Goal: Information Seeking & Learning: Learn about a topic

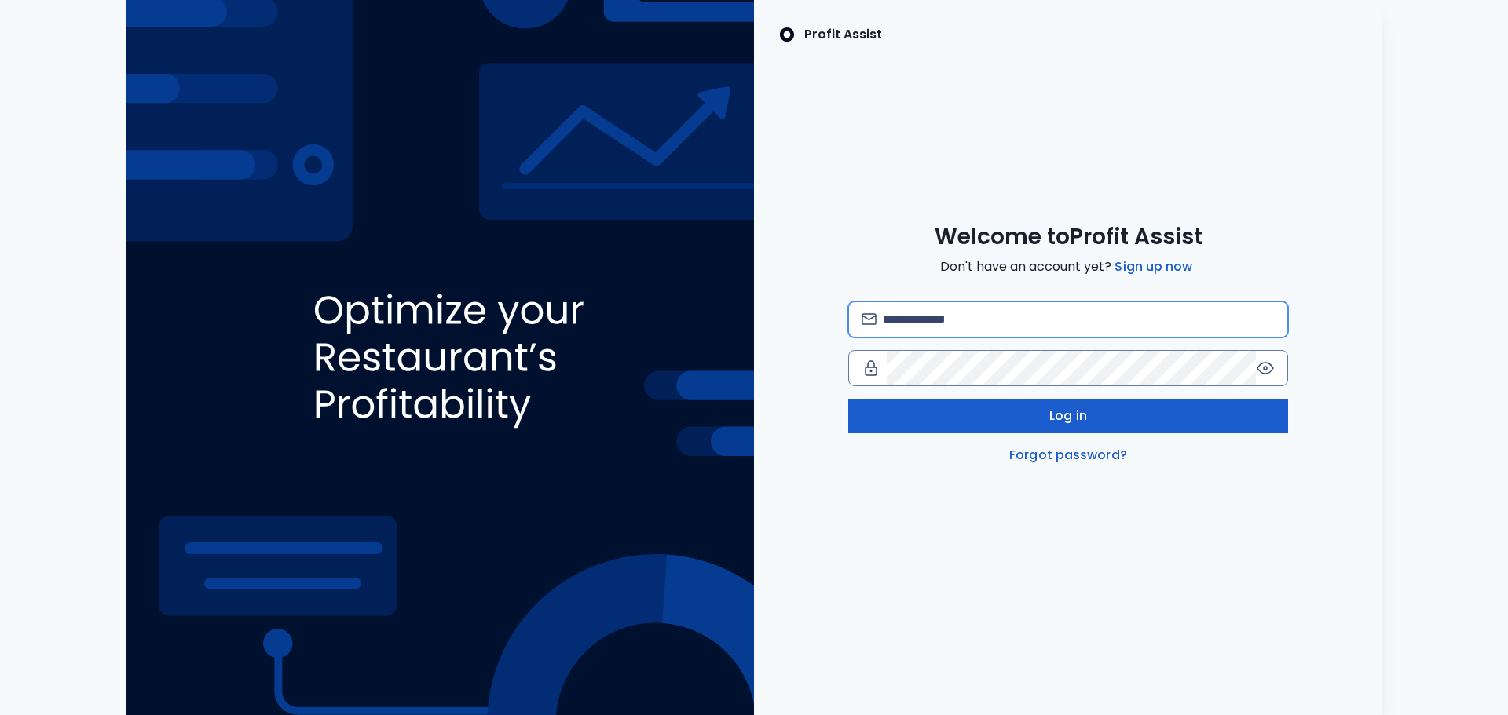
type input "**********"
click at [1054, 425] on span "Log in" at bounding box center [1068, 416] width 38 height 19
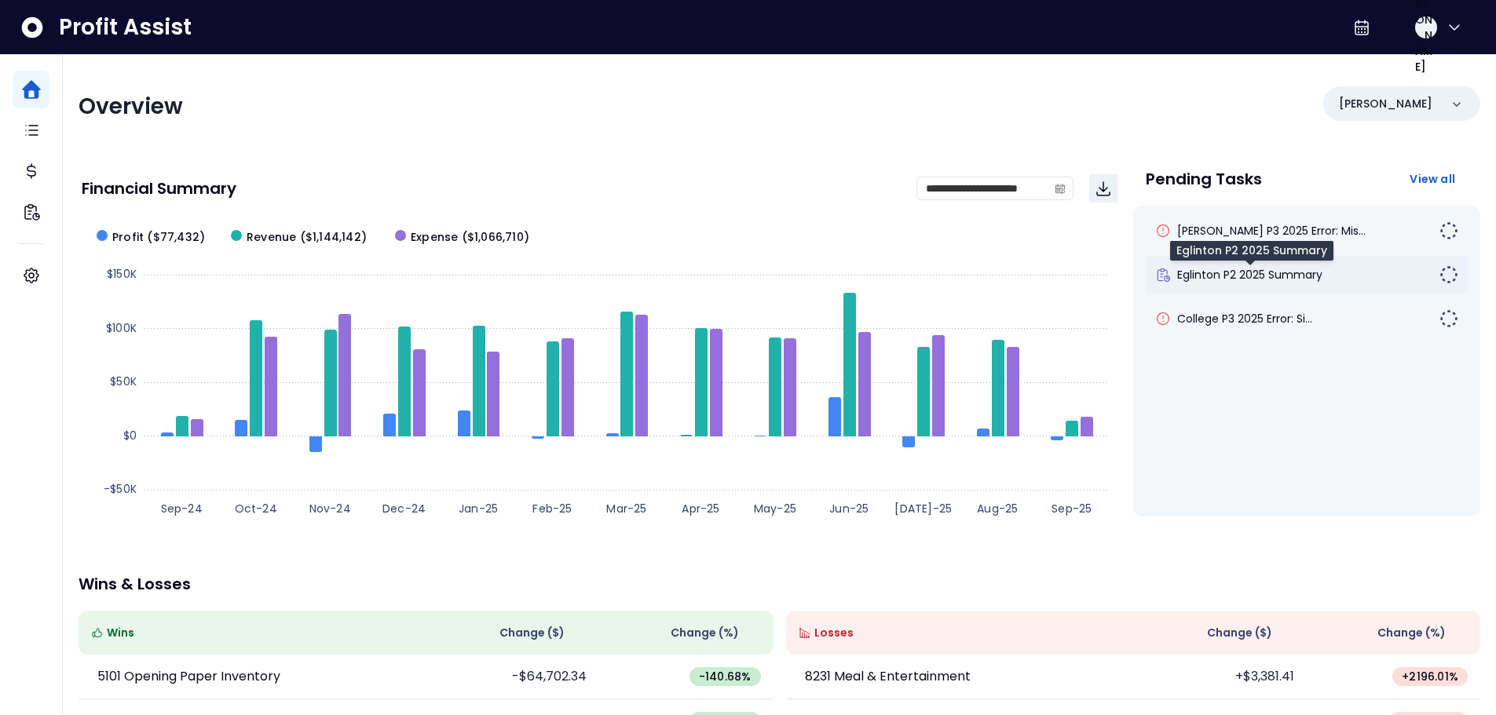
click at [1212, 278] on span "Eglinton P2 2025 Summary" at bounding box center [1249, 275] width 145 height 16
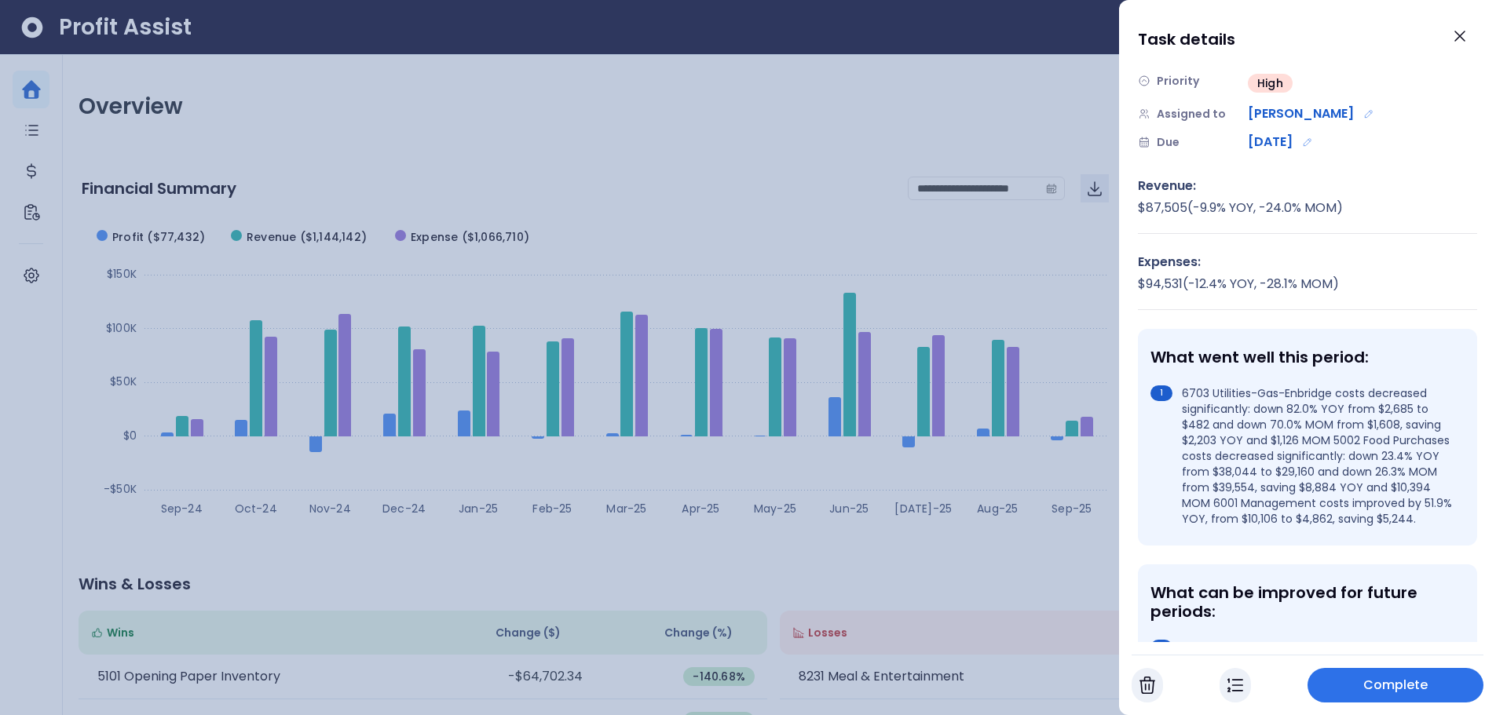
scroll to position [157, 0]
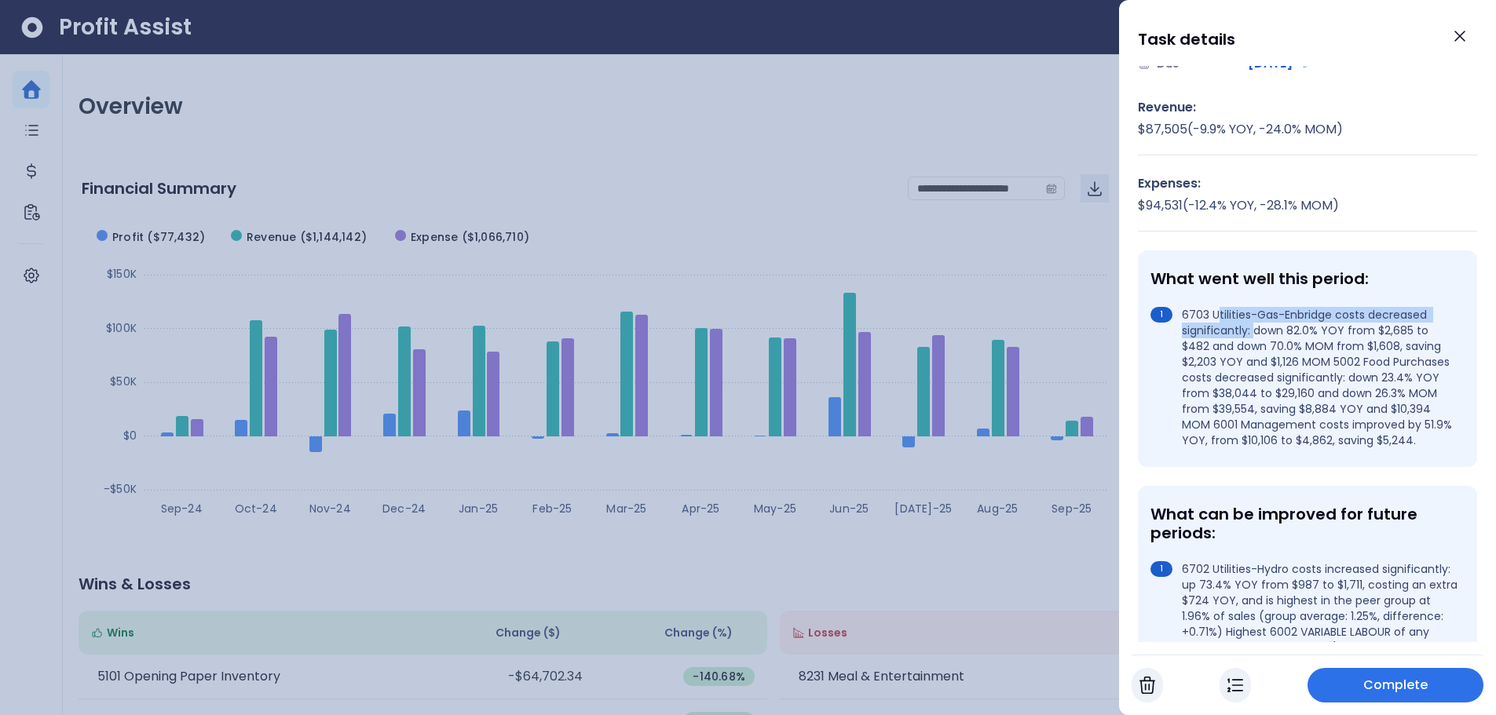
drag, startPoint x: 1216, startPoint y: 319, endPoint x: 1256, endPoint y: 330, distance: 41.5
click at [1256, 330] on li "6703 Utilities-Gas-Enbridge costs decreased significantly: down 82.0% YOY from …" at bounding box center [1304, 377] width 308 height 141
click at [1303, 333] on li "6703 Utilities-Gas-Enbridge costs decreased significantly: down 82.0% YOY from …" at bounding box center [1304, 377] width 308 height 141
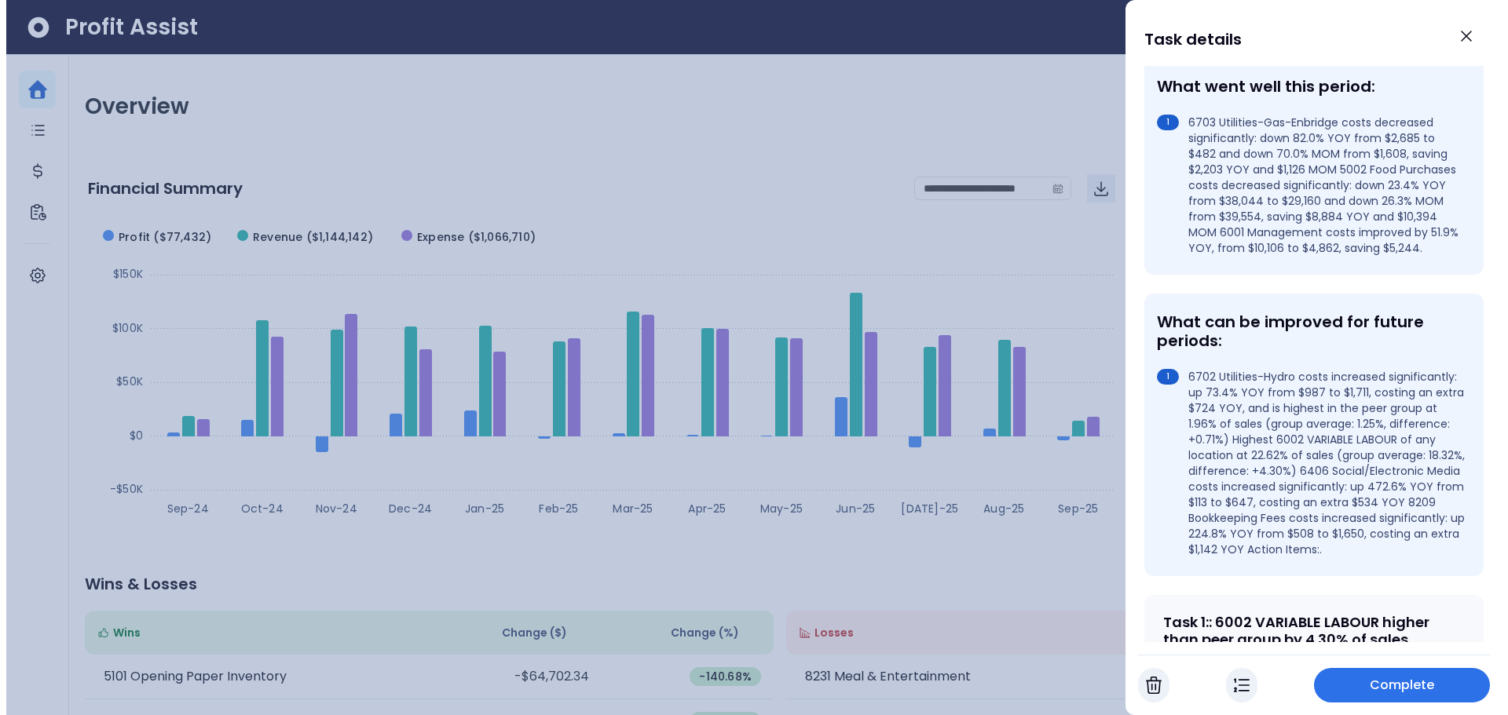
scroll to position [393, 0]
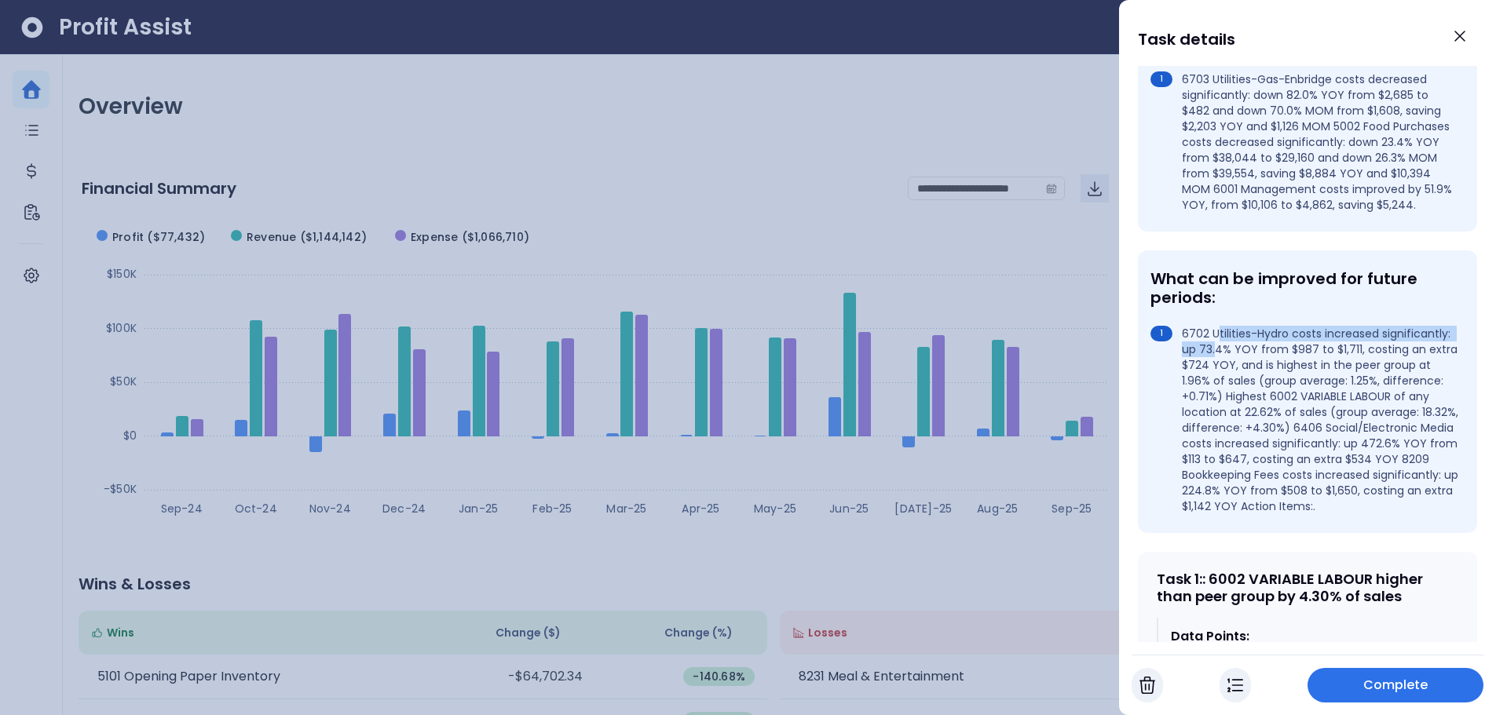
drag, startPoint x: 1215, startPoint y: 353, endPoint x: 1287, endPoint y: 369, distance: 73.9
click at [1287, 369] on li "6702 Utilities-Hydro costs increased significantly: up 73.4% YOY from $987 to $…" at bounding box center [1304, 420] width 308 height 188
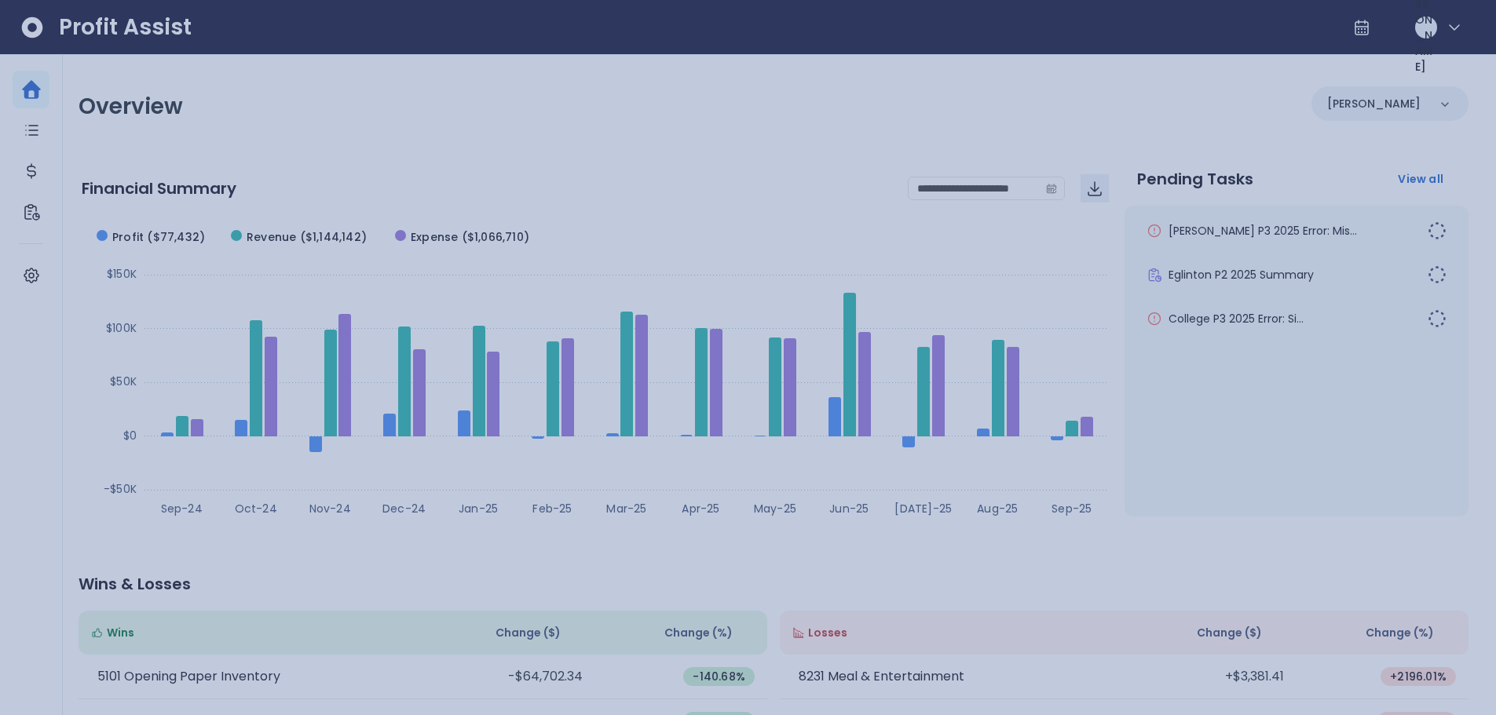
click at [736, 203] on div at bounding box center [748, 357] width 1496 height 715
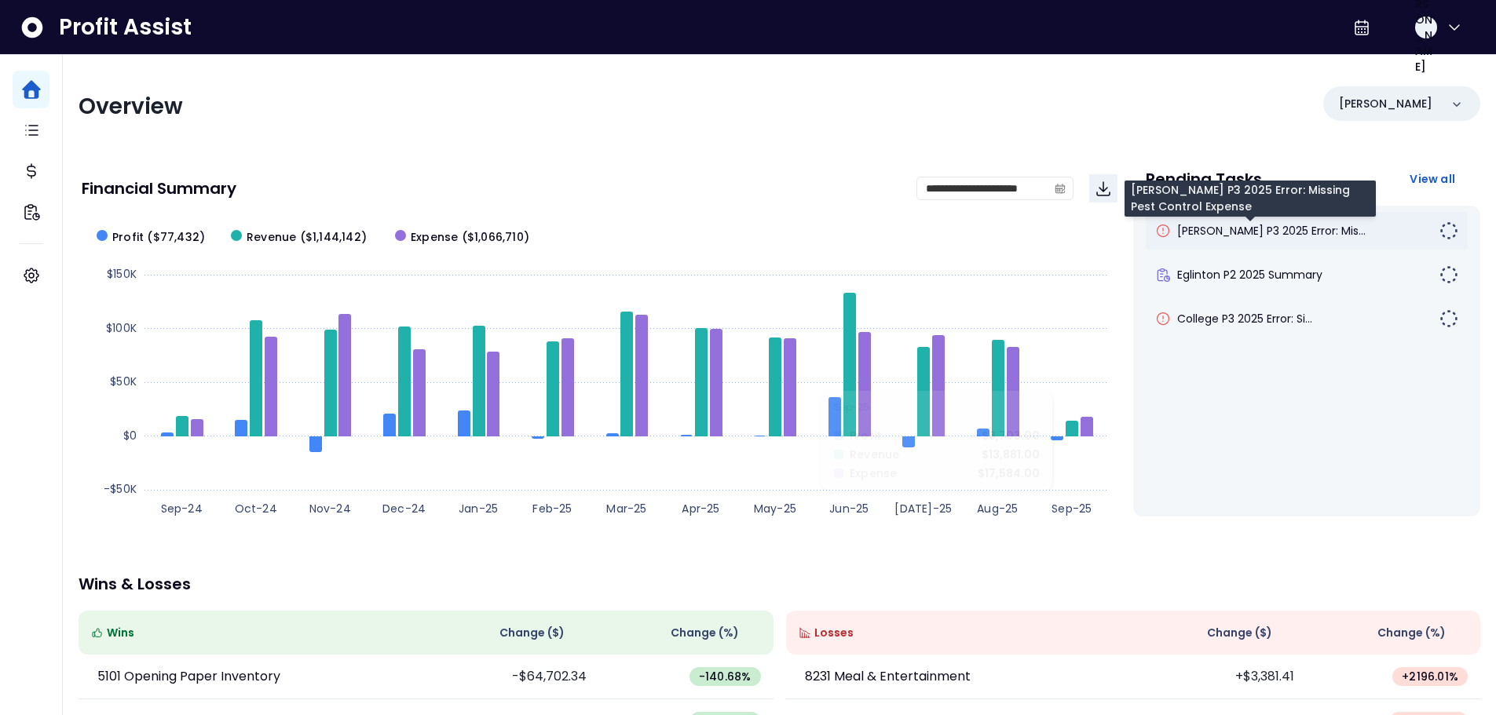
click at [1249, 233] on span "[PERSON_NAME] P3 2025 Error: Mis..." at bounding box center [1271, 231] width 188 height 16
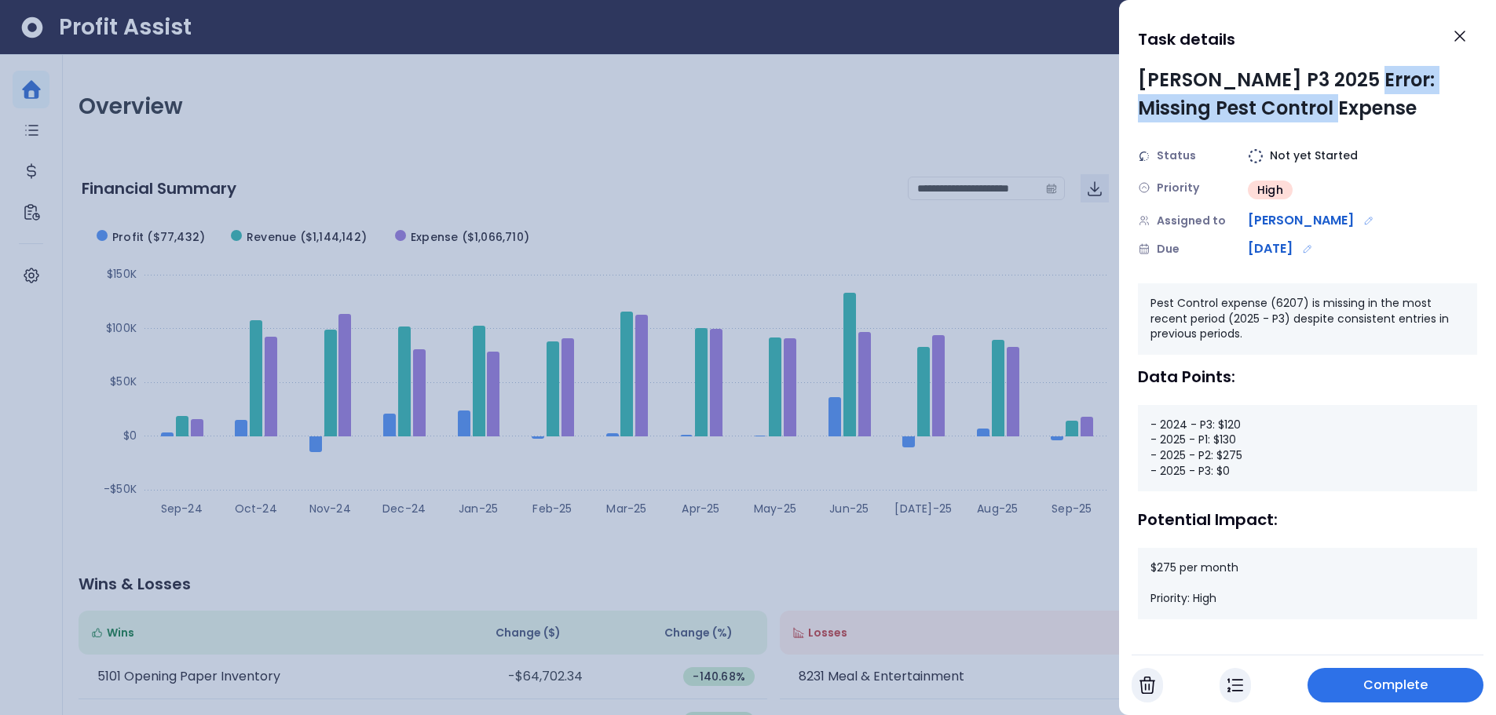
drag, startPoint x: 1349, startPoint y: 79, endPoint x: 1354, endPoint y: 108, distance: 30.2
click at [1354, 108] on div "[PERSON_NAME] P3 2025 Error: Missing Pest Control Expense" at bounding box center [1307, 94] width 339 height 57
drag, startPoint x: 1230, startPoint y: 473, endPoint x: 1192, endPoint y: 476, distance: 38.5
click at [1192, 476] on div "- 2024 - P3: $120 - 2025 - P1: $130 - 2025 - P2: $275 - 2025 - P3: $0" at bounding box center [1307, 448] width 339 height 86
click at [1452, 42] on icon "Close" at bounding box center [1459, 36] width 19 height 19
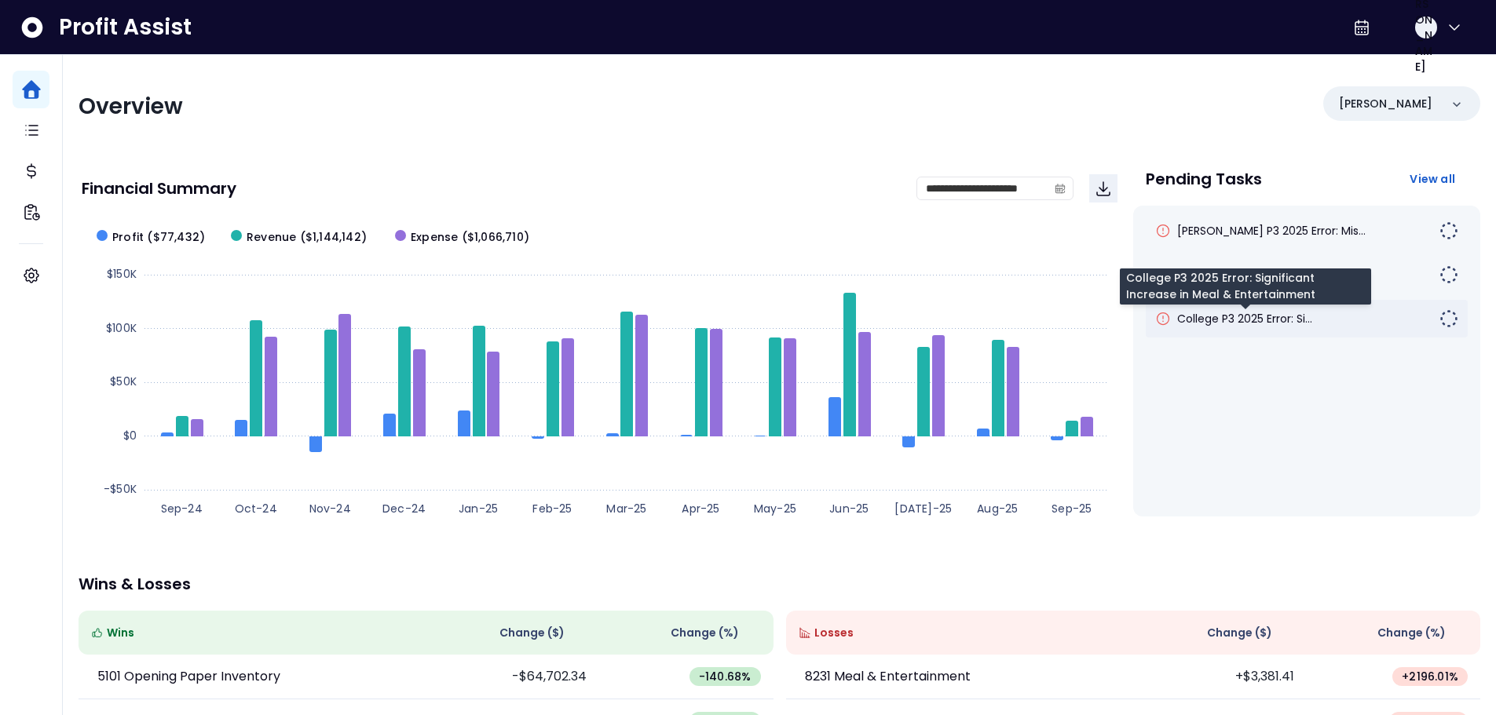
click at [1303, 320] on span "College P3 2025 Error: Si..." at bounding box center [1244, 319] width 135 height 16
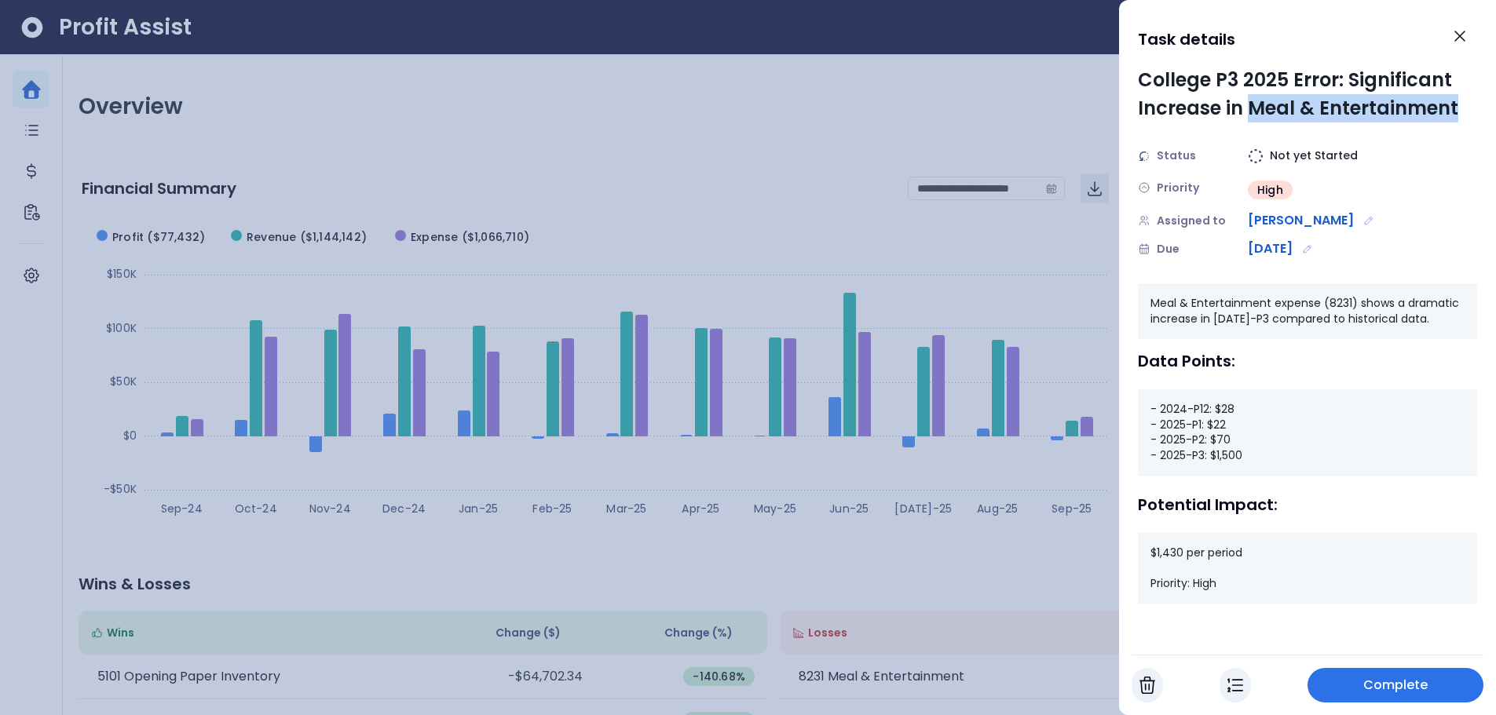
drag, startPoint x: 1250, startPoint y: 108, endPoint x: 1460, endPoint y: 102, distance: 209.7
click at [1460, 102] on div "College P3 2025 Error: Significant Increase in Meal & Entertainment" at bounding box center [1307, 94] width 339 height 57
drag, startPoint x: 1247, startPoint y: 457, endPoint x: 1212, endPoint y: 458, distance: 35.3
click at [1212, 458] on div "- 2024-P12: $28 - 2025-P1: $22 - 2025-P2: $70 - 2025-P3: $1,500" at bounding box center [1307, 432] width 339 height 86
drag, startPoint x: 1233, startPoint y: 443, endPoint x: 1213, endPoint y: 422, distance: 28.9
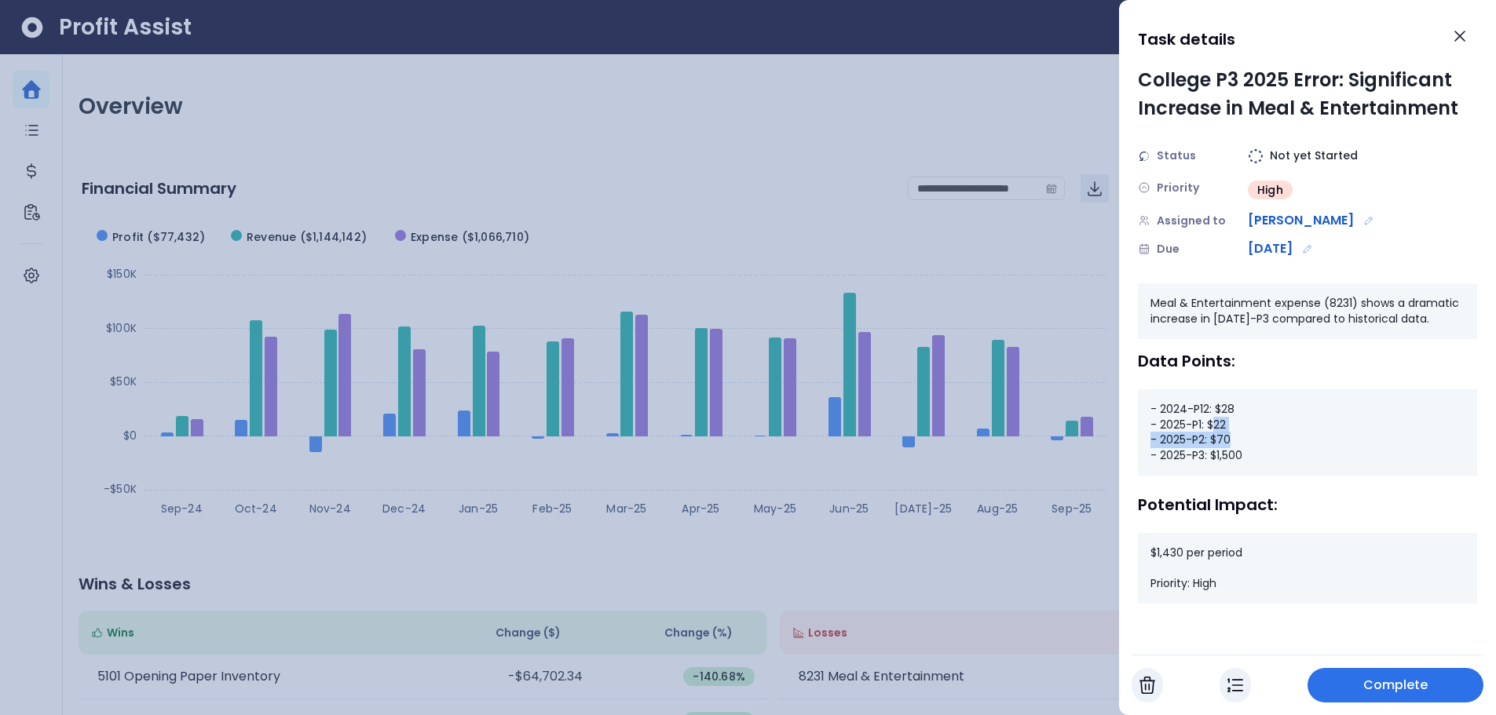
click at [1213, 422] on div "- 2024-P12: $28 - 2025-P1: $22 - 2025-P2: $70 - 2025-P3: $1,500" at bounding box center [1307, 432] width 339 height 86
click at [1277, 441] on div "- 2024-P12: $28 - 2025-P1: $22 - 2025-P2: $70 - 2025-P3: $1,500" at bounding box center [1307, 432] width 339 height 86
click at [1363, 223] on icon "Edit assignment" at bounding box center [1368, 220] width 11 height 11
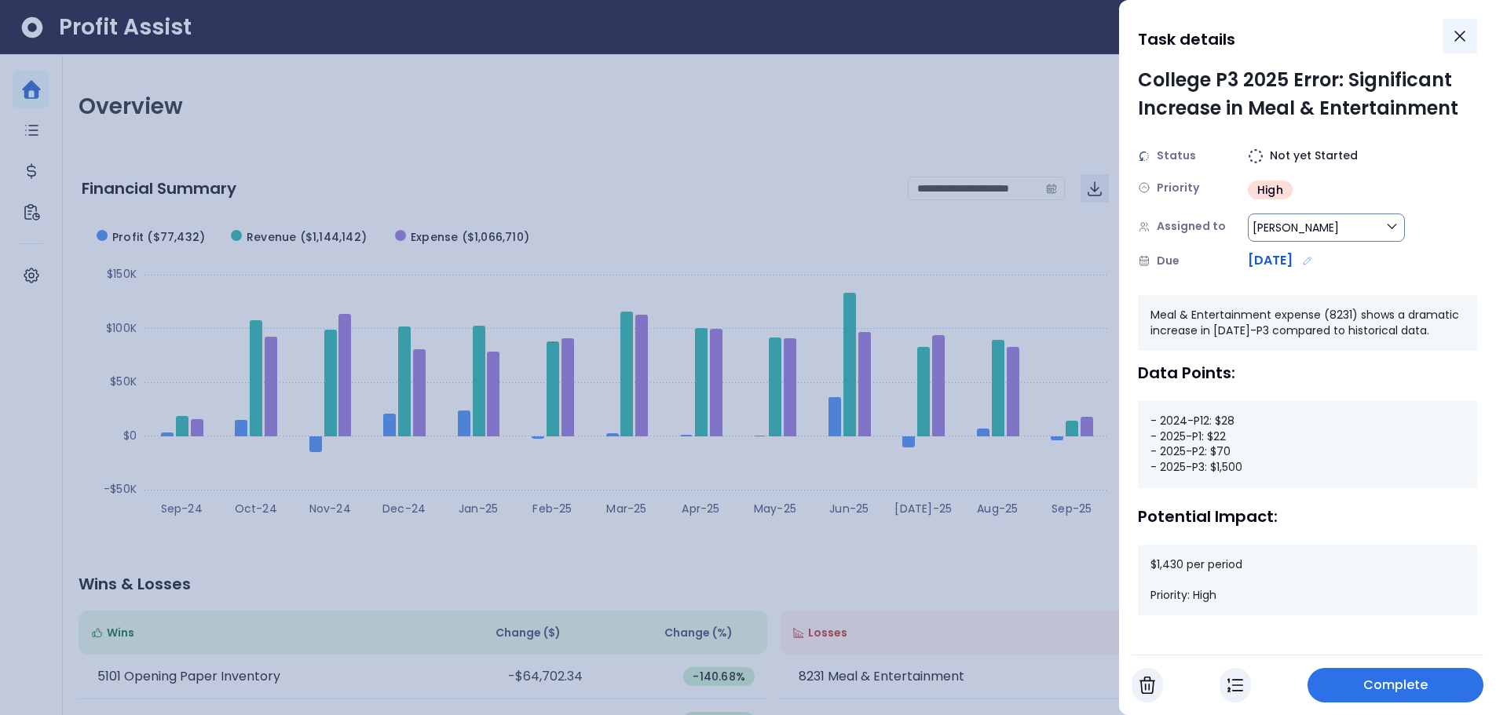
click at [1461, 45] on icon "Close" at bounding box center [1459, 36] width 19 height 19
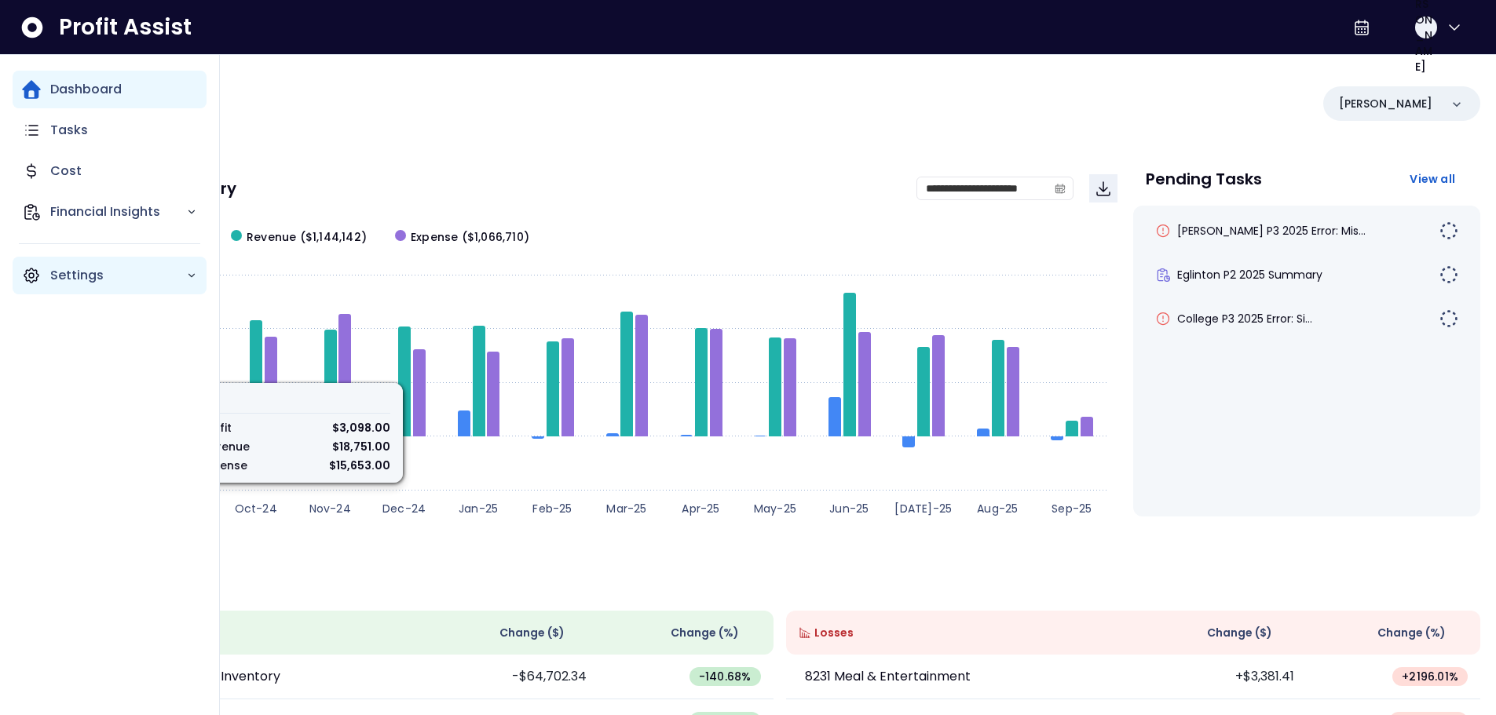
click at [64, 272] on p "Settings" at bounding box center [118, 275] width 136 height 19
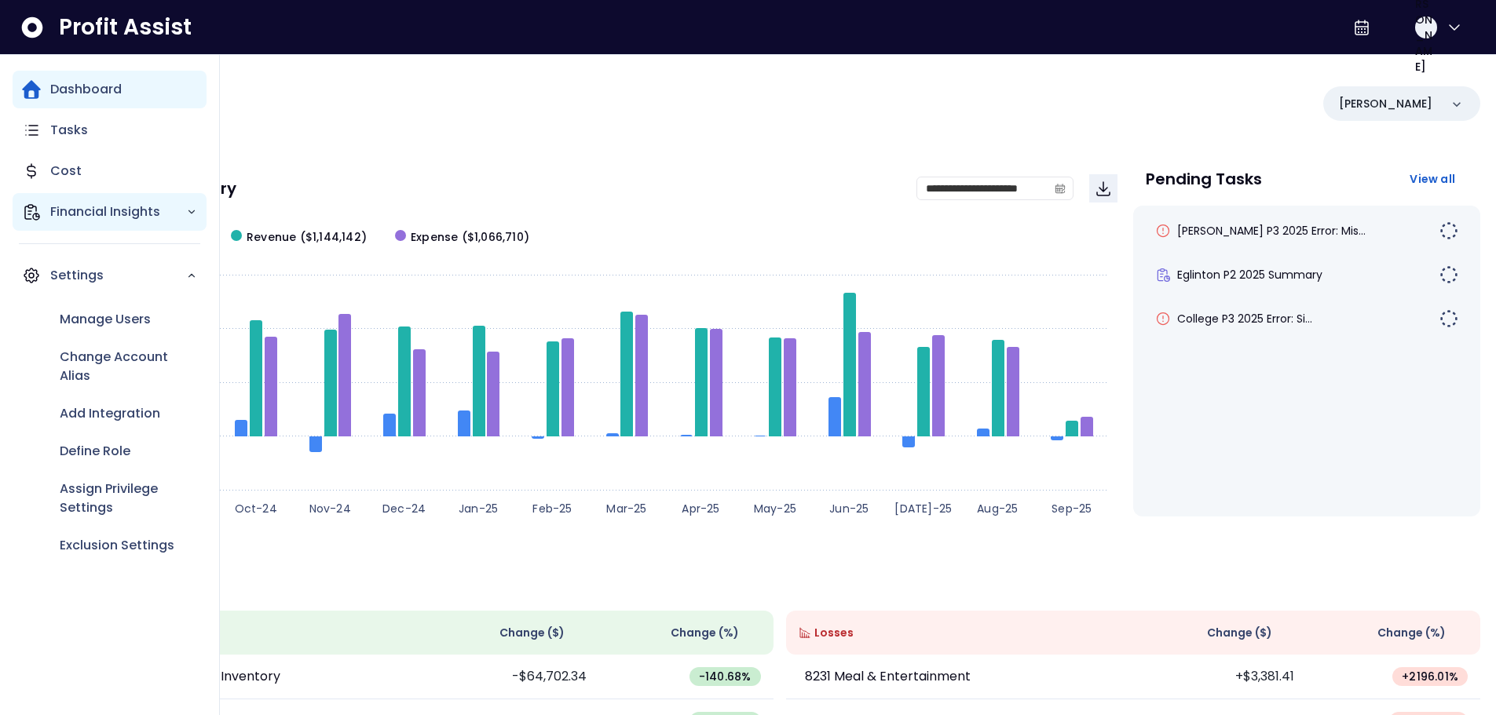
click at [124, 218] on p "Financial Insights" at bounding box center [118, 212] width 136 height 19
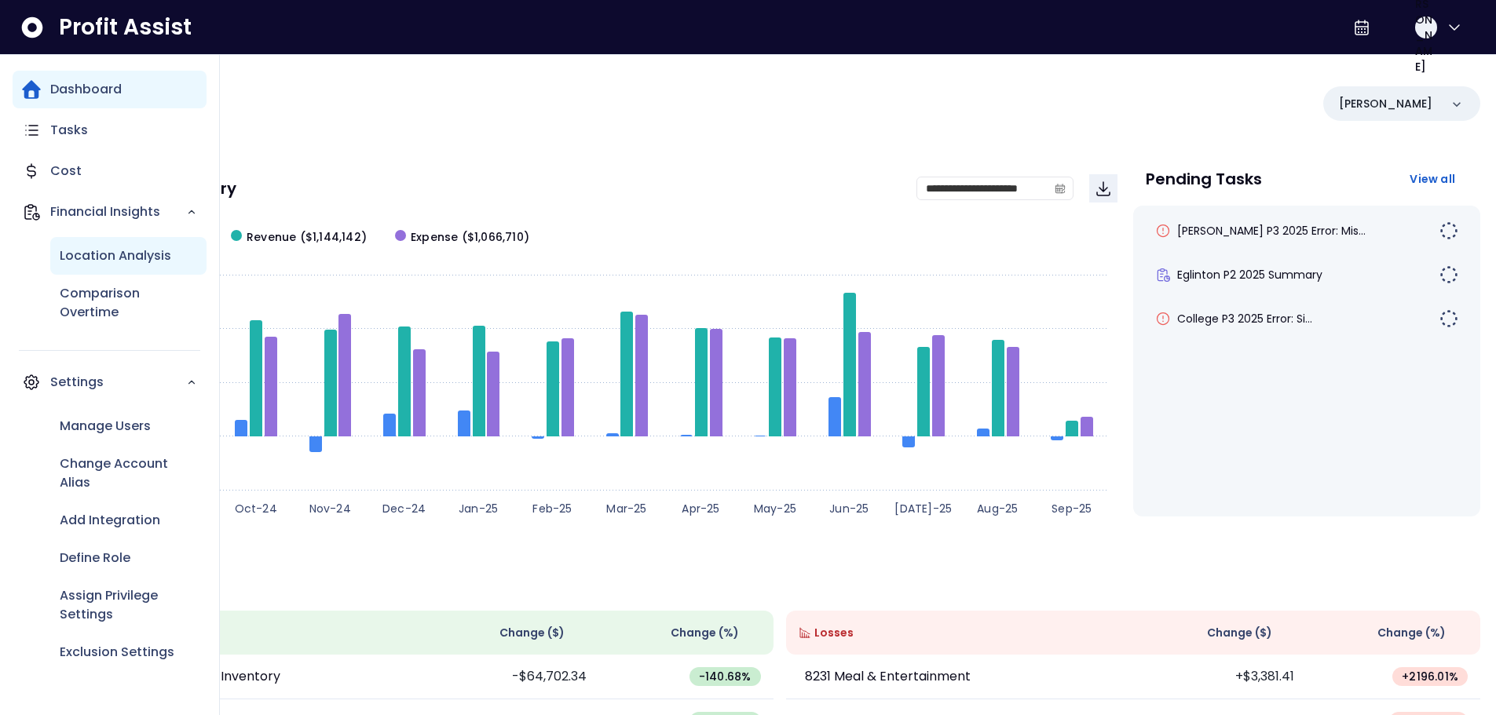
click at [126, 261] on p "Location Analysis" at bounding box center [115, 256] width 111 height 19
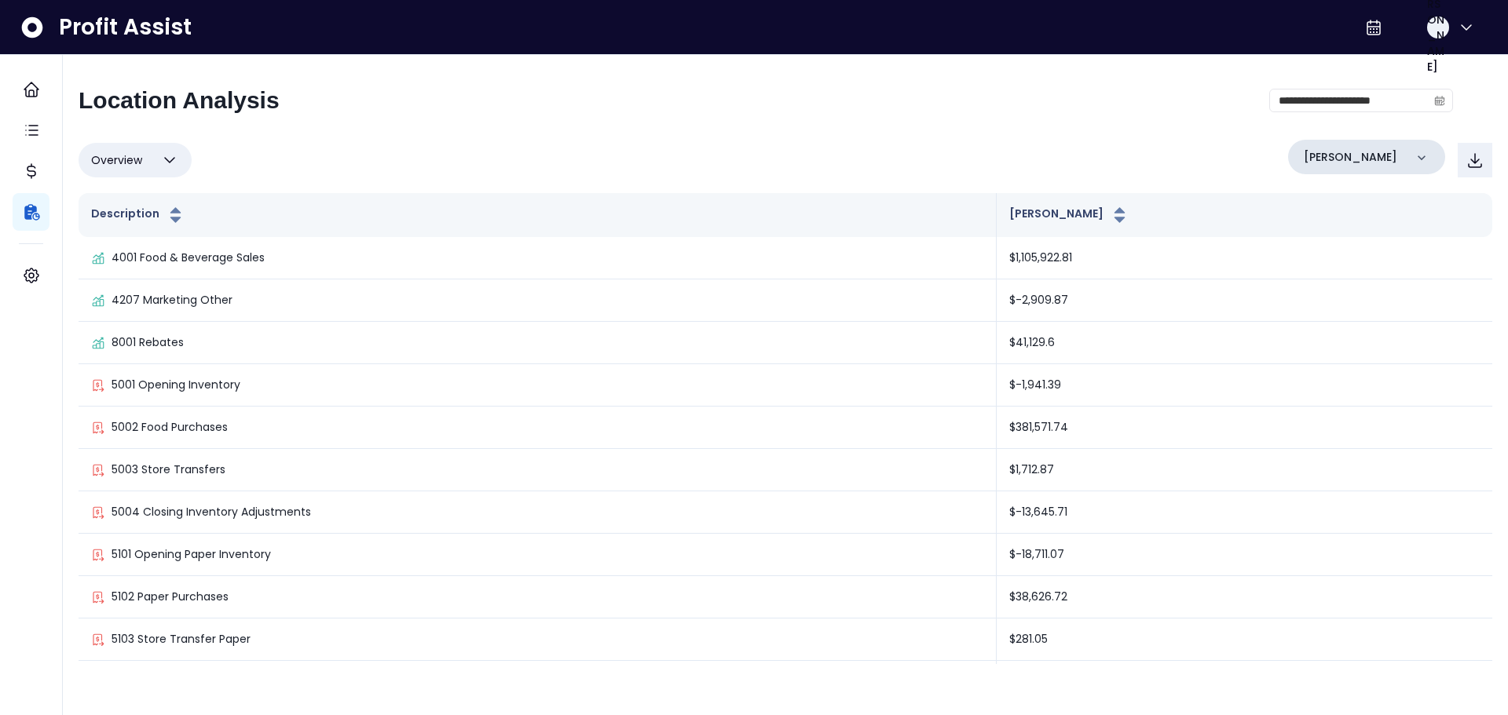
click at [1403, 161] on div "[PERSON_NAME]" at bounding box center [1366, 157] width 157 height 35
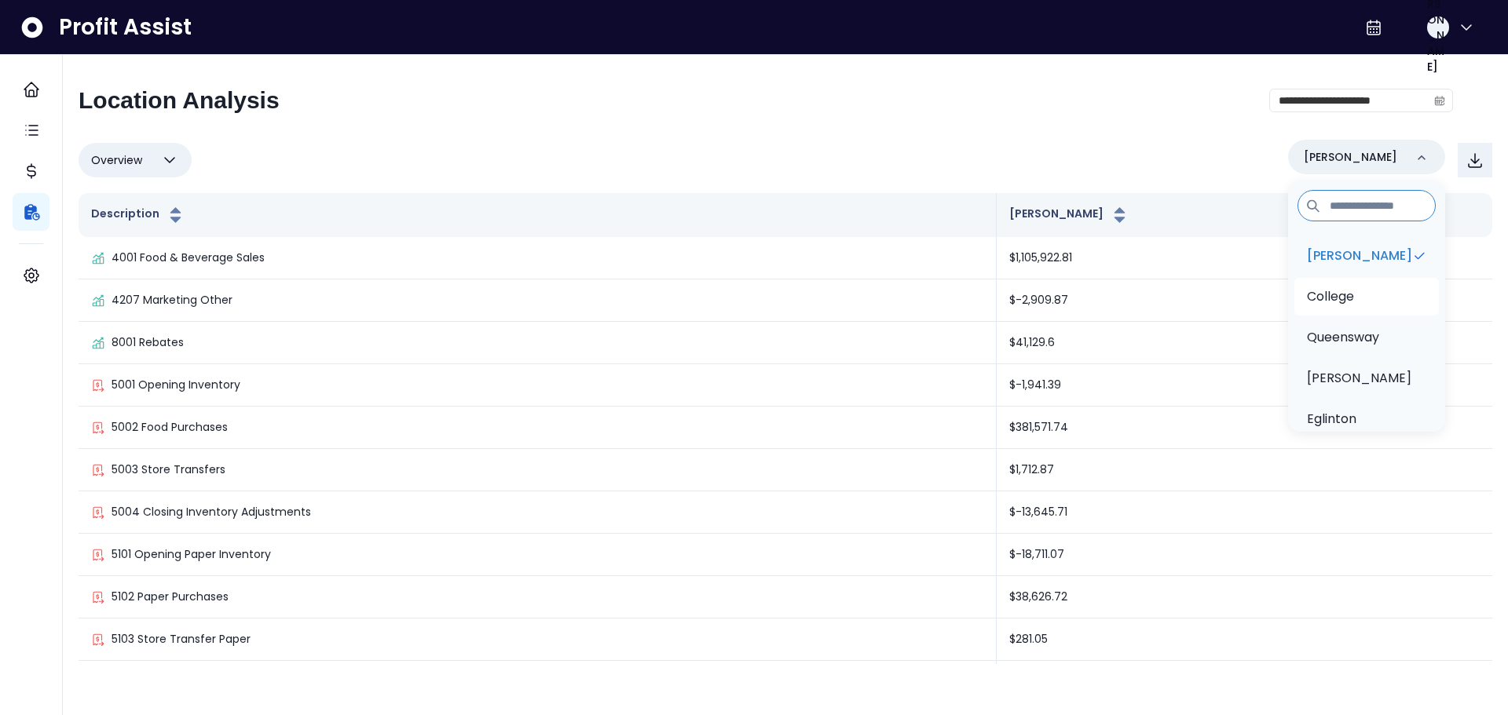
click at [1372, 283] on li "College" at bounding box center [1366, 297] width 144 height 38
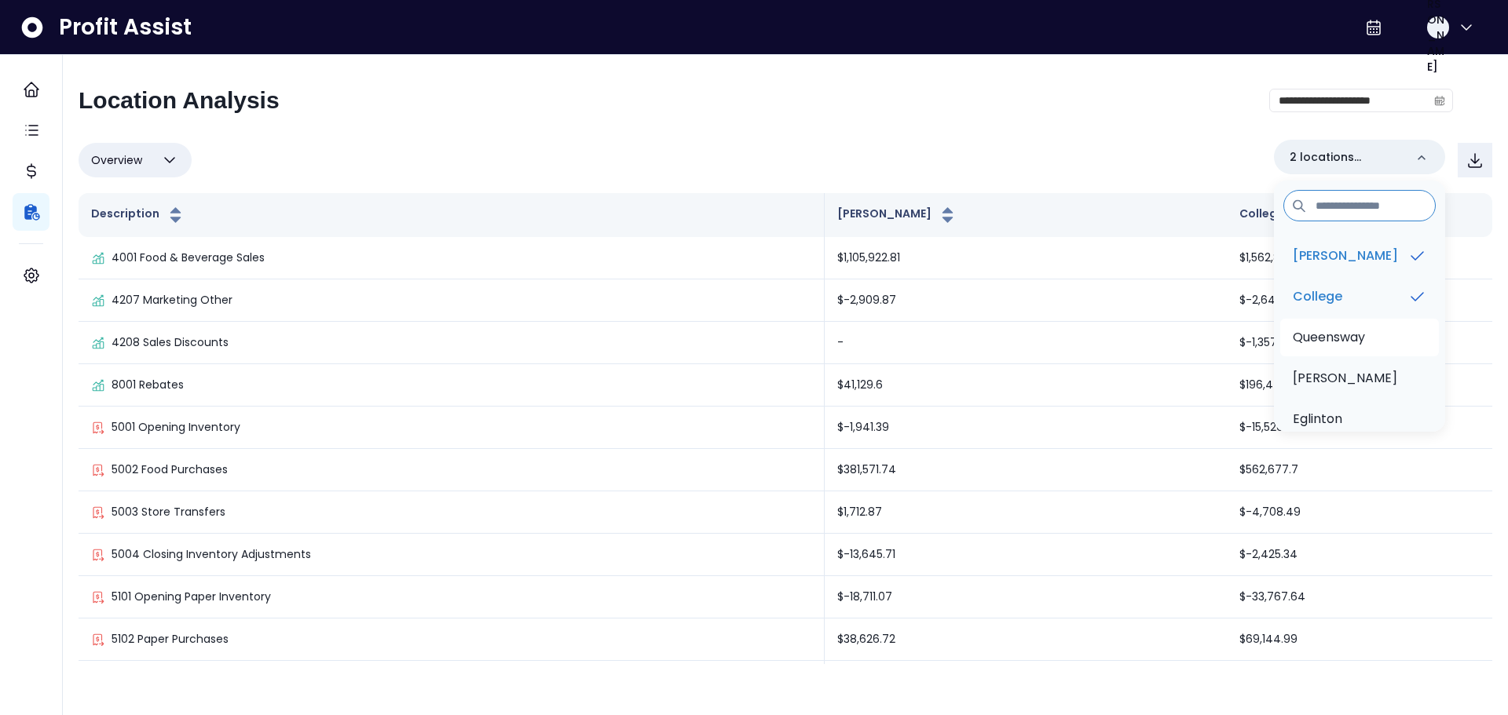
click at [1365, 332] on p "Queensway" at bounding box center [1328, 337] width 72 height 19
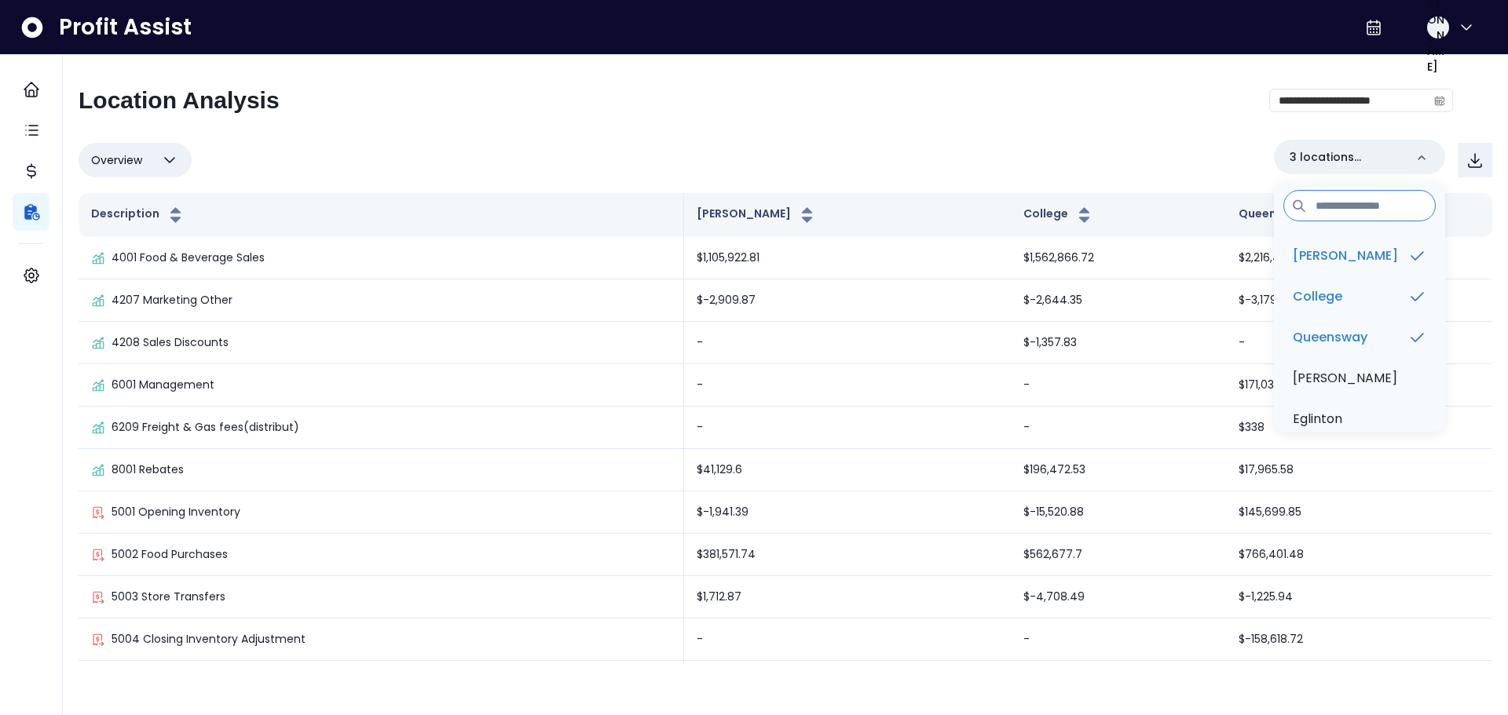
click at [852, 64] on div "**********" at bounding box center [785, 367] width 1445 height 625
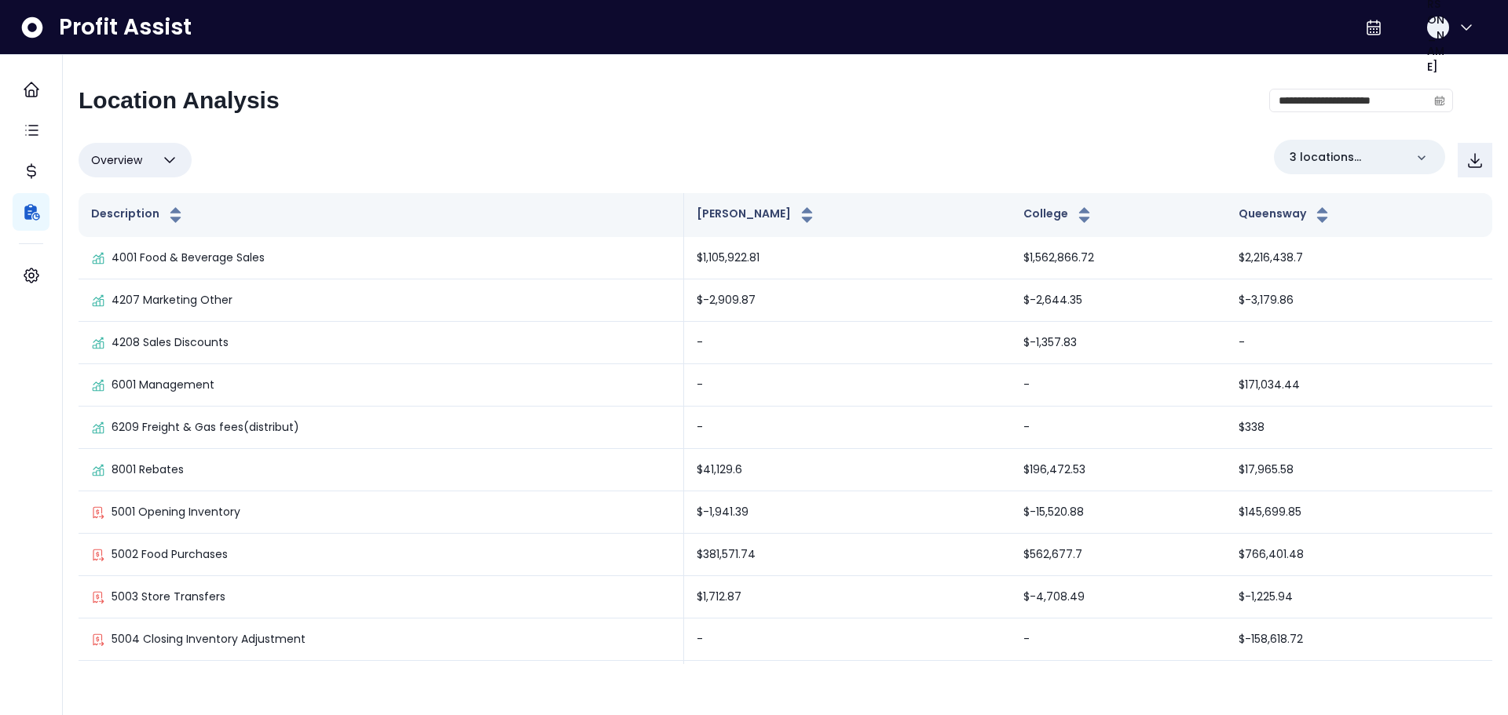
click at [151, 158] on button "Overview" at bounding box center [135, 160] width 113 height 35
click at [163, 272] on li "% of sales" at bounding box center [135, 272] width 113 height 37
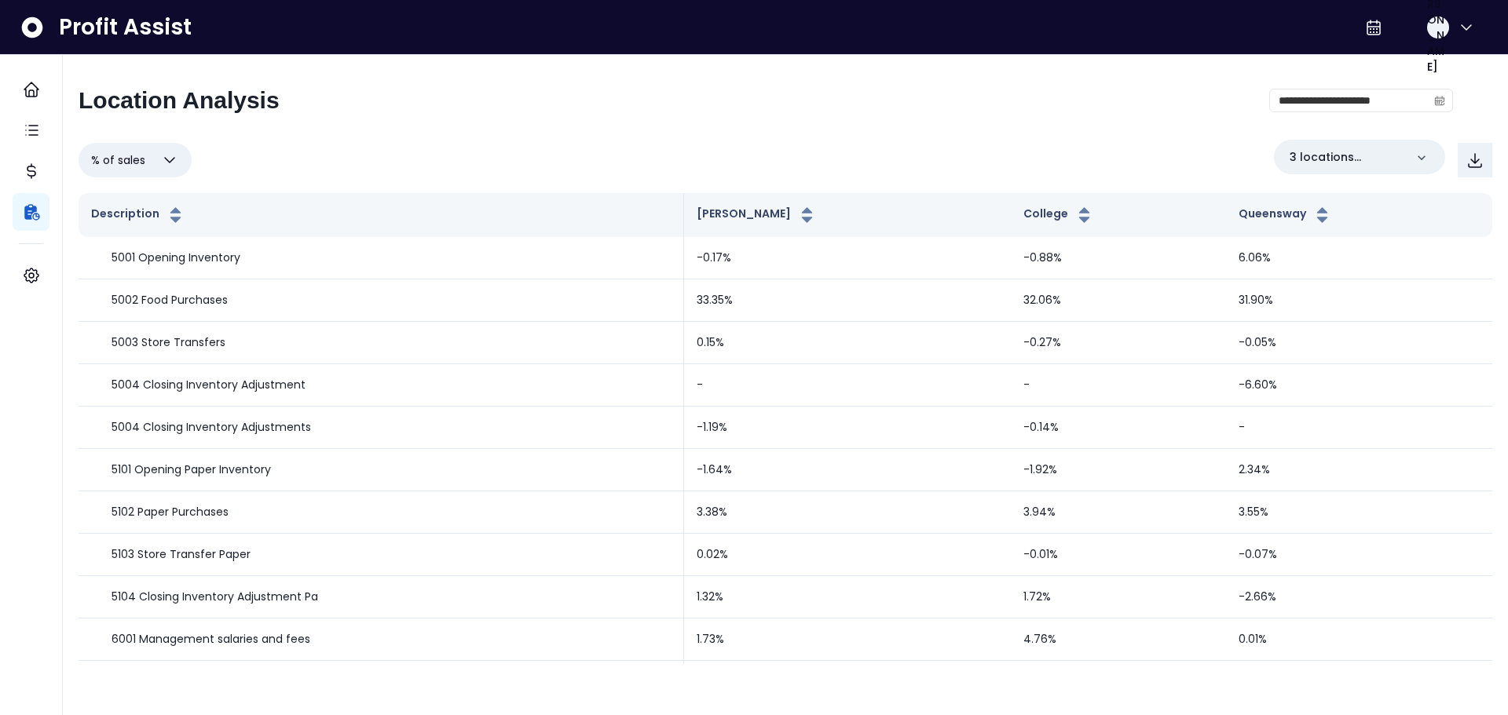
click at [161, 155] on icon "button" at bounding box center [169, 160] width 19 height 19
click at [160, 236] on li "% of cost" at bounding box center [135, 236] width 113 height 37
type input "********"
click at [474, 126] on div "**********" at bounding box center [766, 106] width 1374 height 41
